Goal: Communication & Community: Participate in discussion

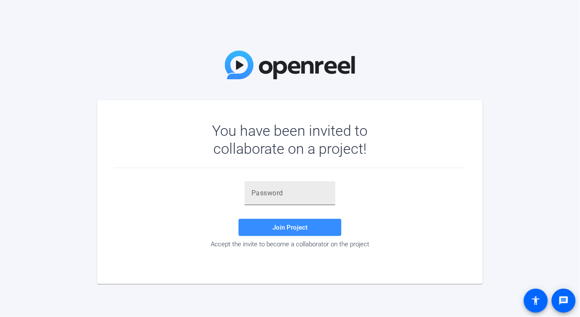
click at [303, 192] on input "text" at bounding box center [289, 193] width 77 height 10
paste input "rEM8#-"
type input "rEM8#-"
click at [276, 225] on span "Join Project" at bounding box center [289, 228] width 35 height 8
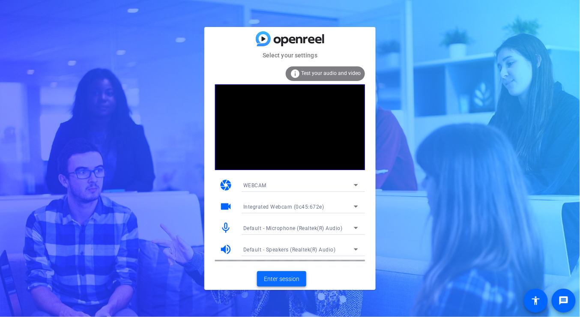
click at [293, 276] on span "Enter session" at bounding box center [282, 279] width 36 height 9
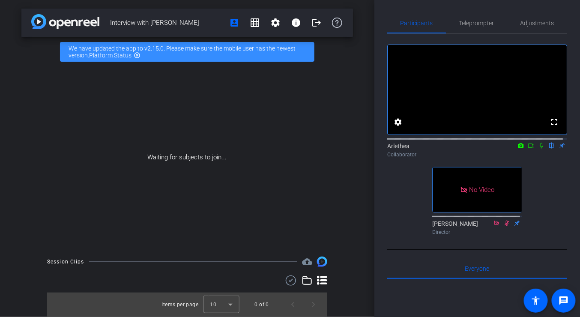
click at [529, 212] on div "fullscreen settings Arlethea flip Collaborator No Video Jay Kelly Director" at bounding box center [477, 136] width 180 height 205
click at [537, 223] on div "fullscreen settings Arlethea flip Collaborator No Video Jay Kelly Director" at bounding box center [477, 136] width 180 height 205
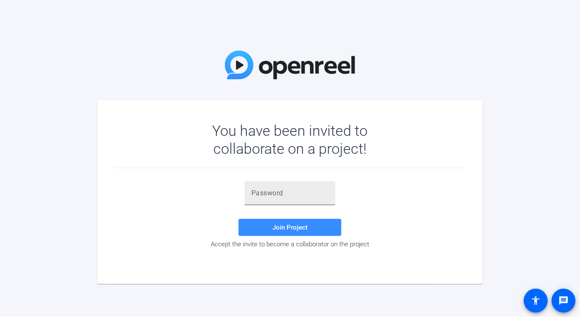
click at [295, 202] on div at bounding box center [289, 193] width 77 height 24
paste input "8Q-R5~"
type input "8Q-R5~"
click at [283, 226] on span "Join Project" at bounding box center [289, 228] width 35 height 8
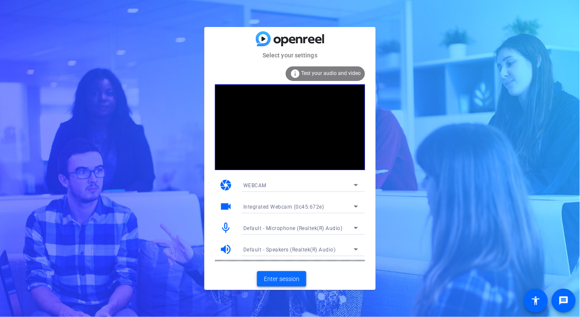
click at [272, 279] on span "Enter session" at bounding box center [282, 279] width 36 height 9
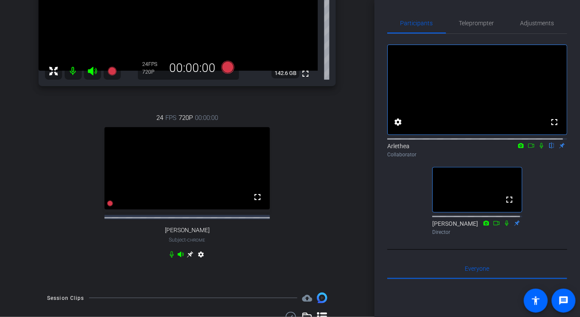
scroll to position [122, 0]
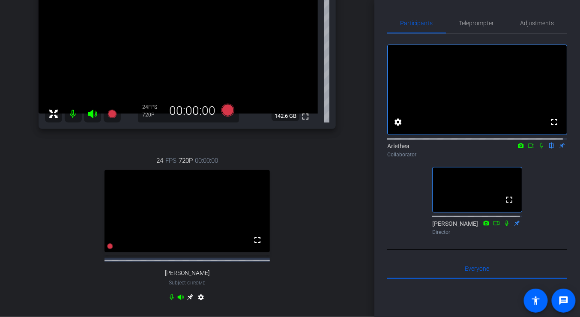
click at [528, 149] on icon at bounding box center [531, 146] width 7 height 6
click at [548, 149] on icon at bounding box center [551, 146] width 7 height 6
click at [538, 149] on icon at bounding box center [541, 146] width 7 height 6
click at [539, 149] on icon at bounding box center [541, 146] width 5 height 6
